Goal: Book appointment/travel/reservation

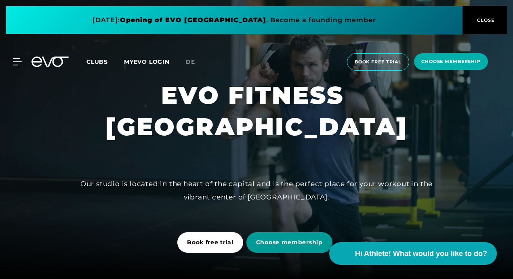
click at [277, 249] on span "Choose membership" at bounding box center [289, 242] width 86 height 21
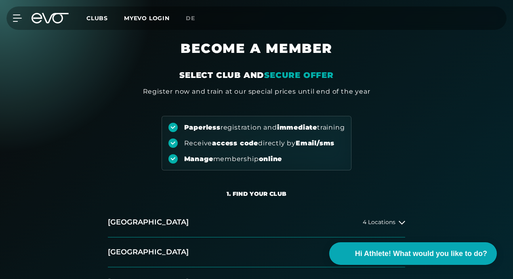
scroll to position [93, 0]
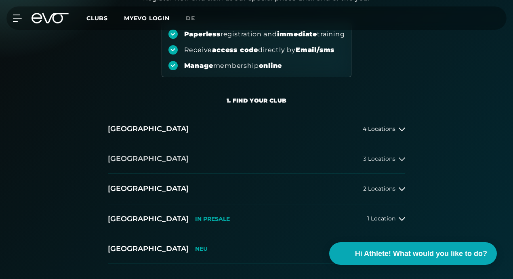
click at [172, 158] on button "[GEOGRAPHIC_DATA] 3 Locations" at bounding box center [256, 159] width 297 height 30
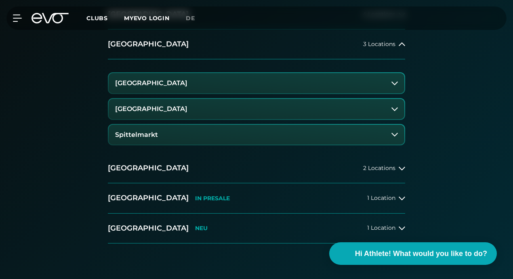
scroll to position [213, 0]
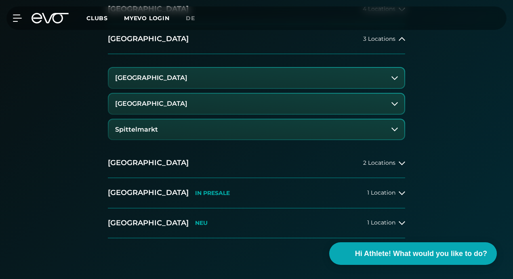
click at [219, 83] on button "[GEOGRAPHIC_DATA]" at bounding box center [257, 78] width 296 height 20
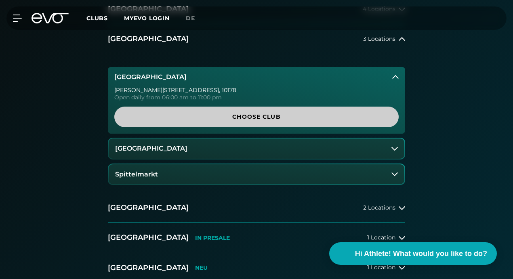
click at [189, 113] on span "Choose Club" at bounding box center [256, 117] width 265 height 8
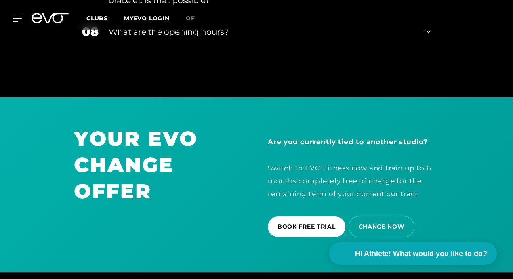
scroll to position [1914, 0]
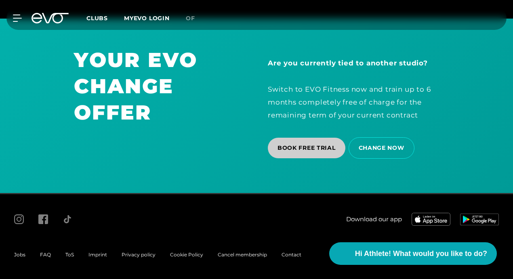
click at [315, 153] on span "BOOK FREE TRIAL" at bounding box center [307, 148] width 78 height 21
